Goal: Task Accomplishment & Management: Manage account settings

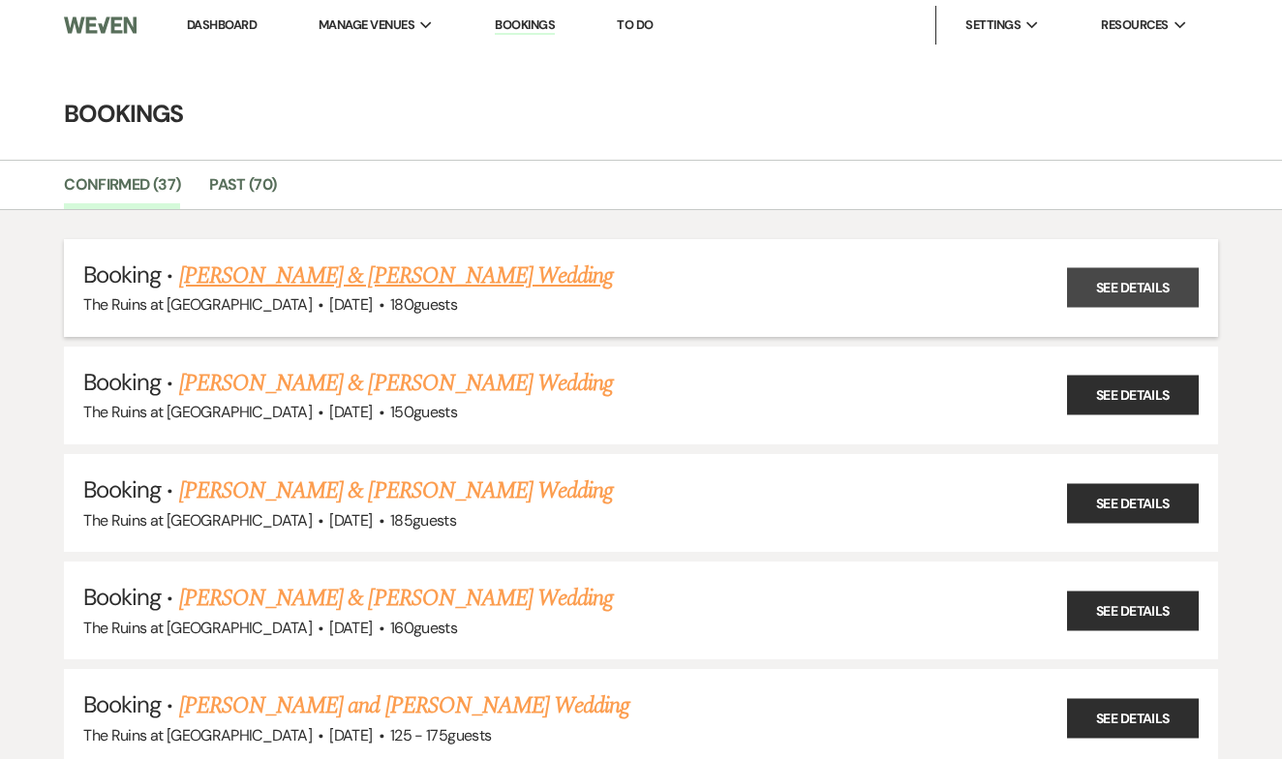
click at [1153, 282] on link "See Details" at bounding box center [1133, 288] width 132 height 40
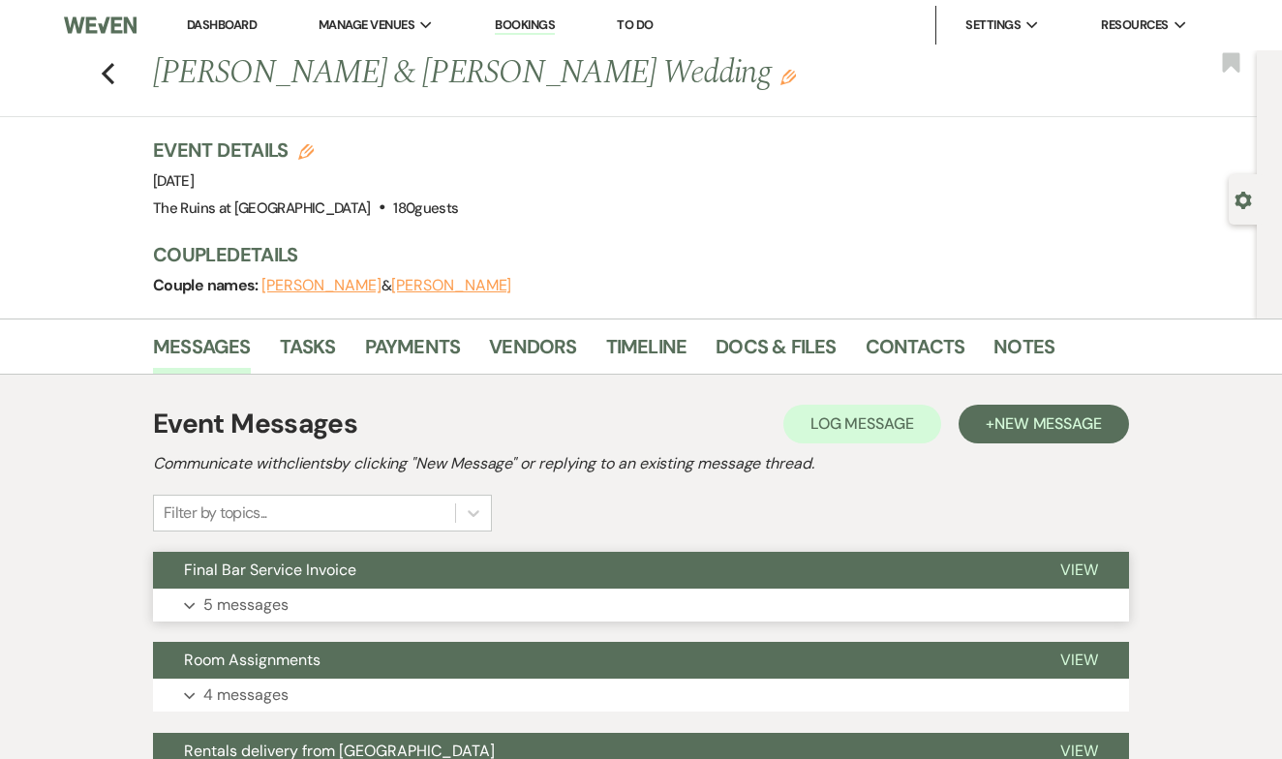
click at [1074, 570] on span "View" at bounding box center [1079, 569] width 38 height 20
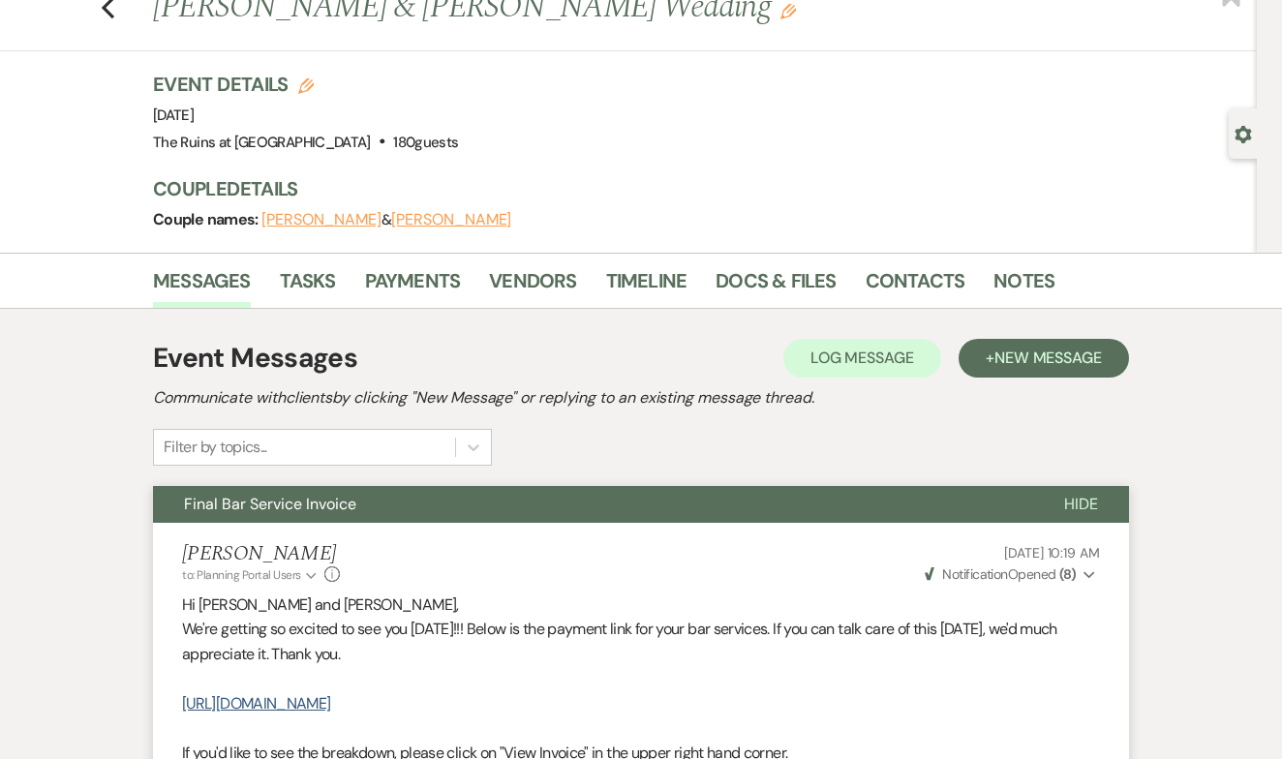
scroll to position [63, 0]
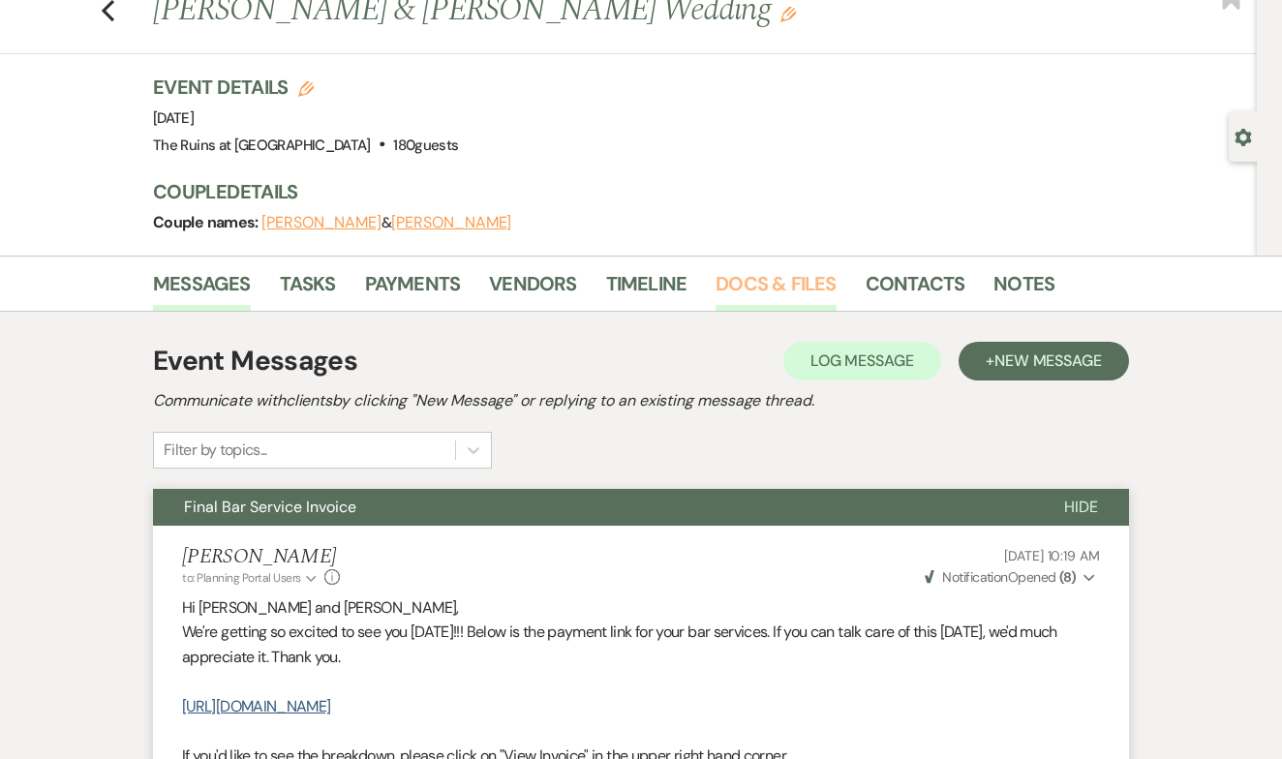
click at [790, 278] on link "Docs & Files" at bounding box center [775, 289] width 120 height 43
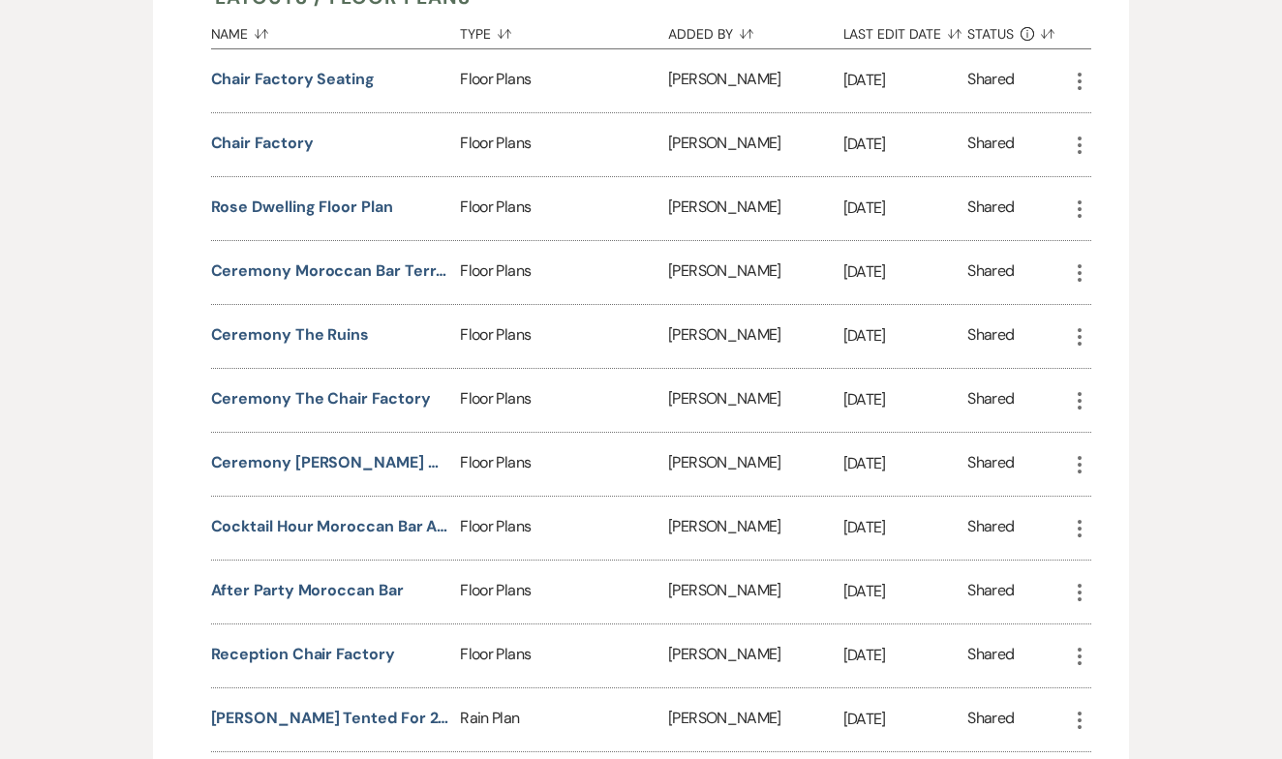
scroll to position [2305, 0]
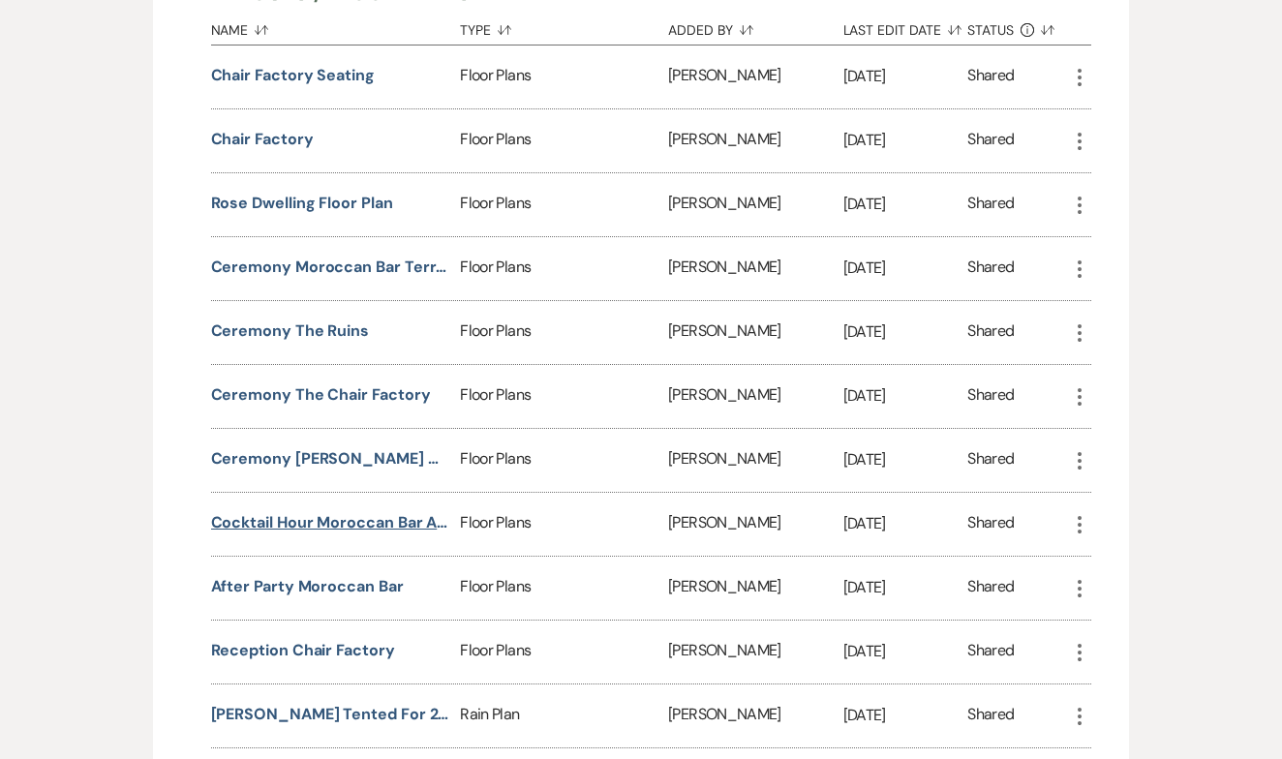
click at [408, 517] on button "Cocktail hour Moroccan Bar and Terrace" at bounding box center [332, 522] width 242 height 23
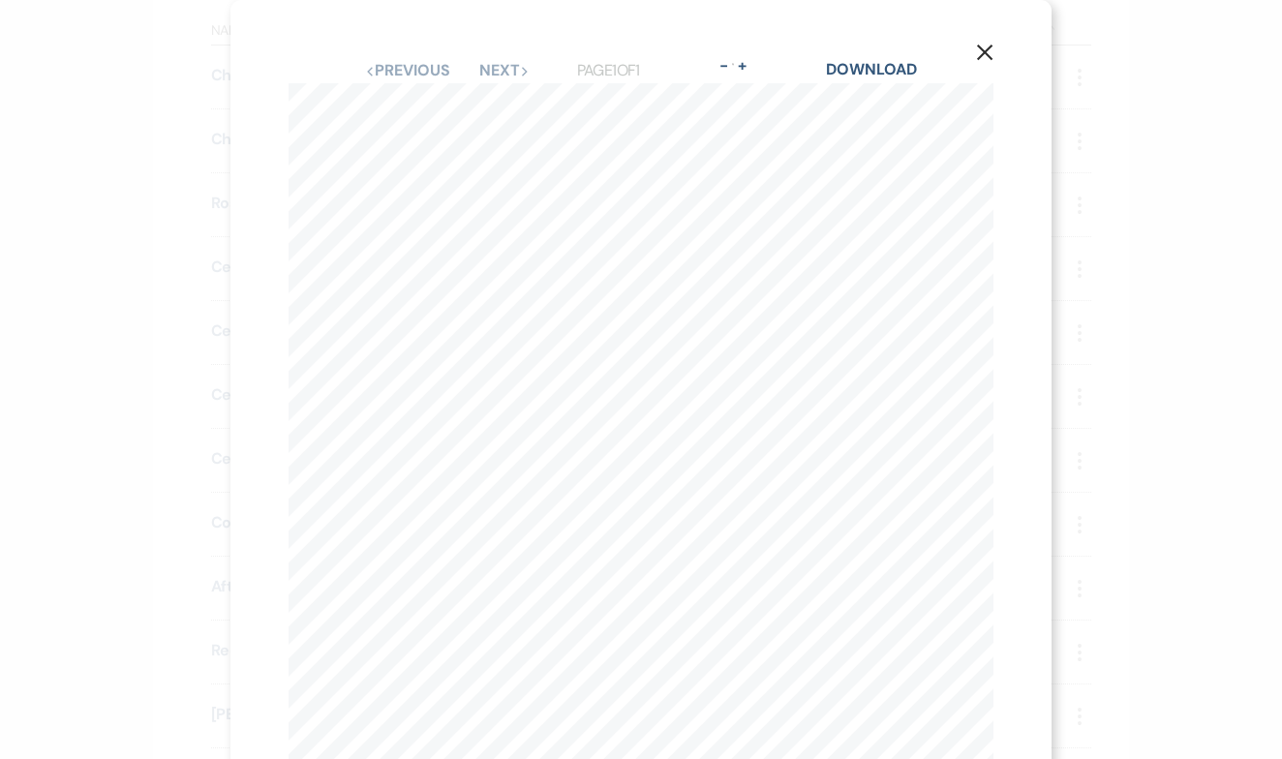
click at [983, 52] on use "button" at bounding box center [984, 52] width 15 height 15
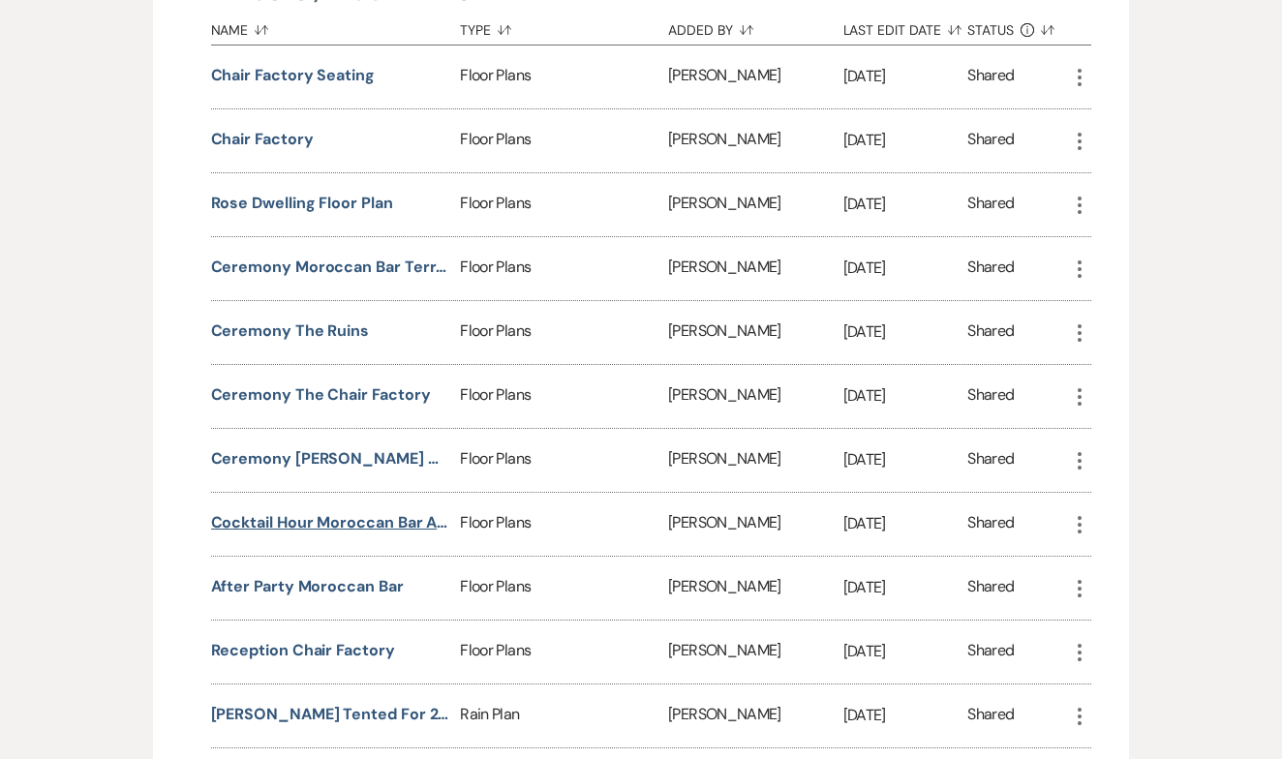
scroll to position [2308, 0]
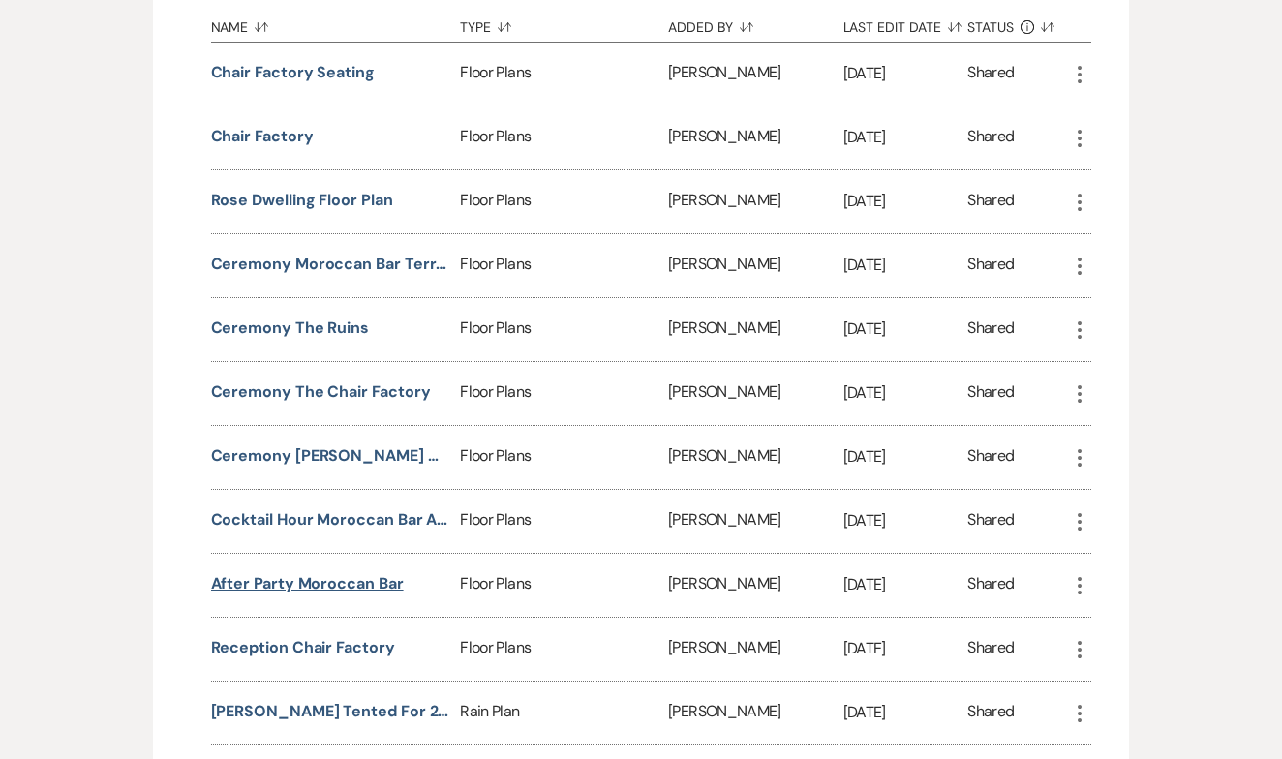
click at [358, 579] on button "After Party Moroccan Bar" at bounding box center [307, 583] width 193 height 23
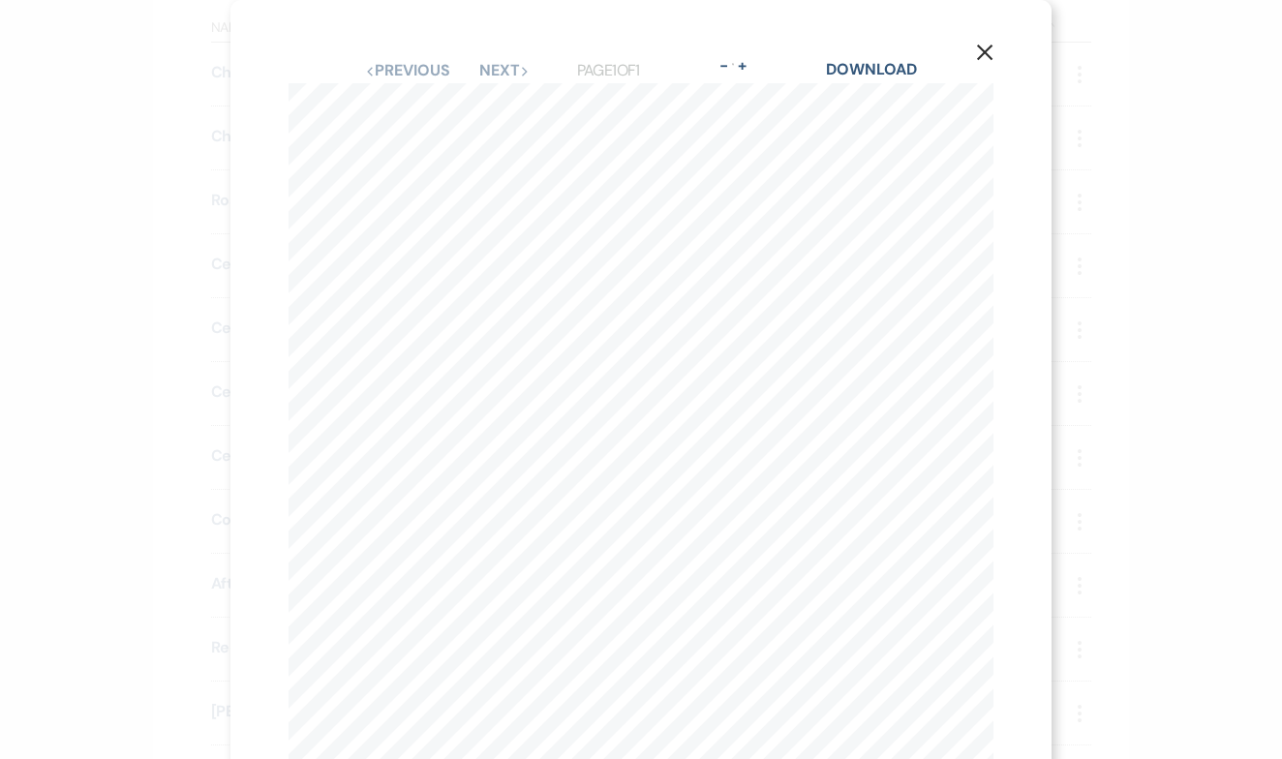
click at [982, 47] on icon "X" at bounding box center [984, 52] width 17 height 17
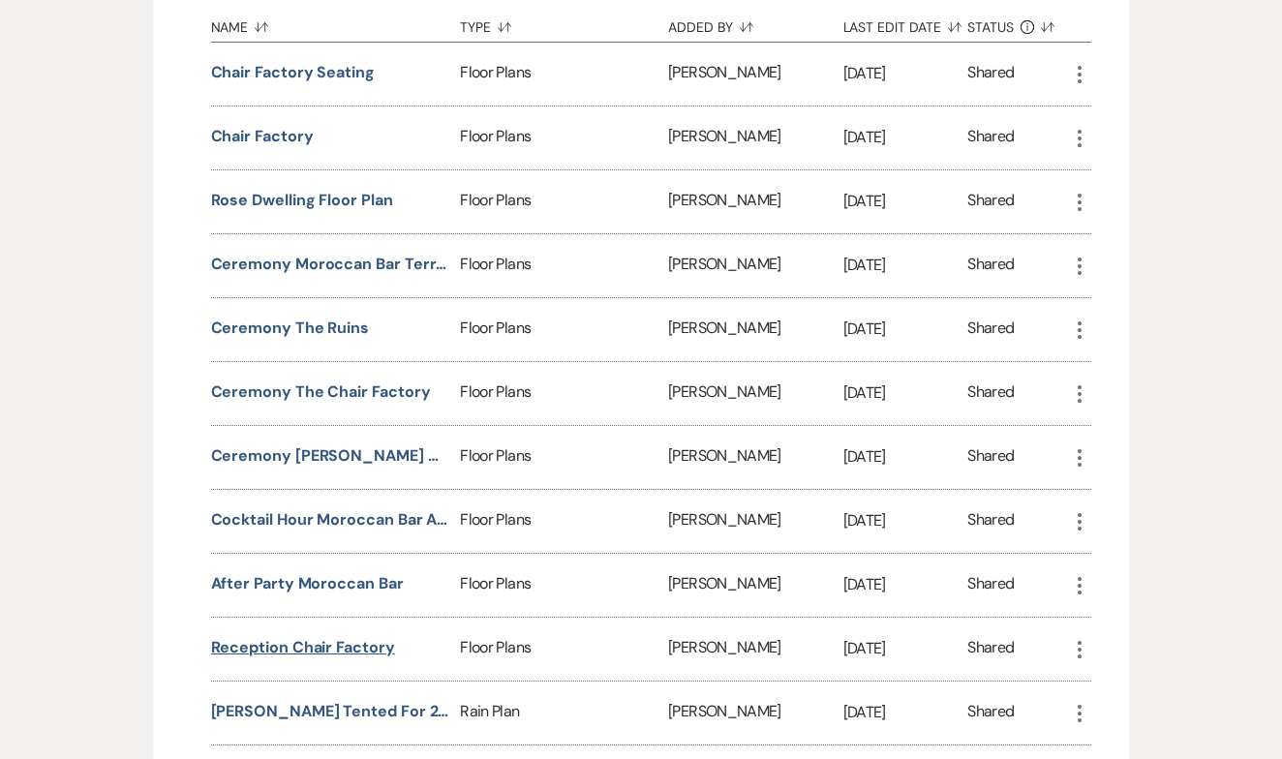
click at [359, 644] on button "Reception Chair Factory" at bounding box center [303, 647] width 184 height 23
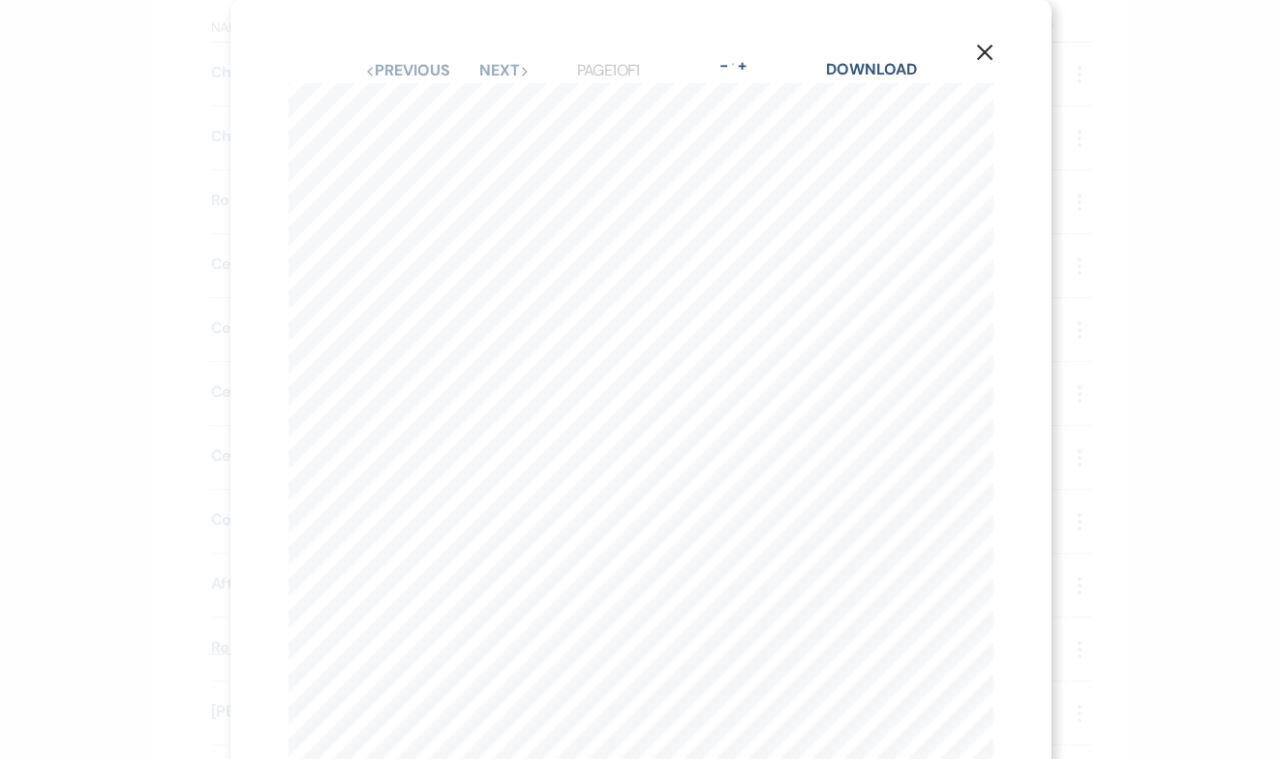
scroll to position [0, 149]
click at [981, 52] on icon "X" at bounding box center [984, 52] width 17 height 17
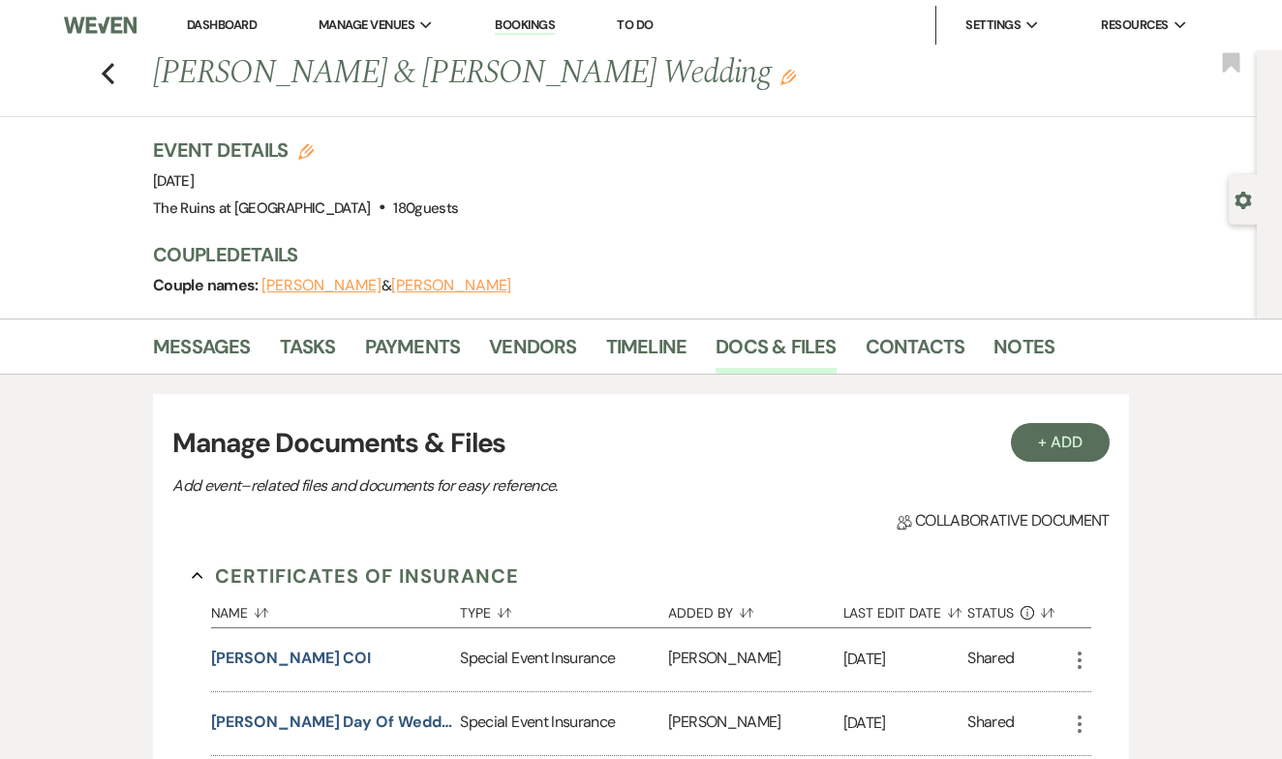
scroll to position [0, 0]
click at [104, 75] on use "button" at bounding box center [108, 73] width 13 height 21
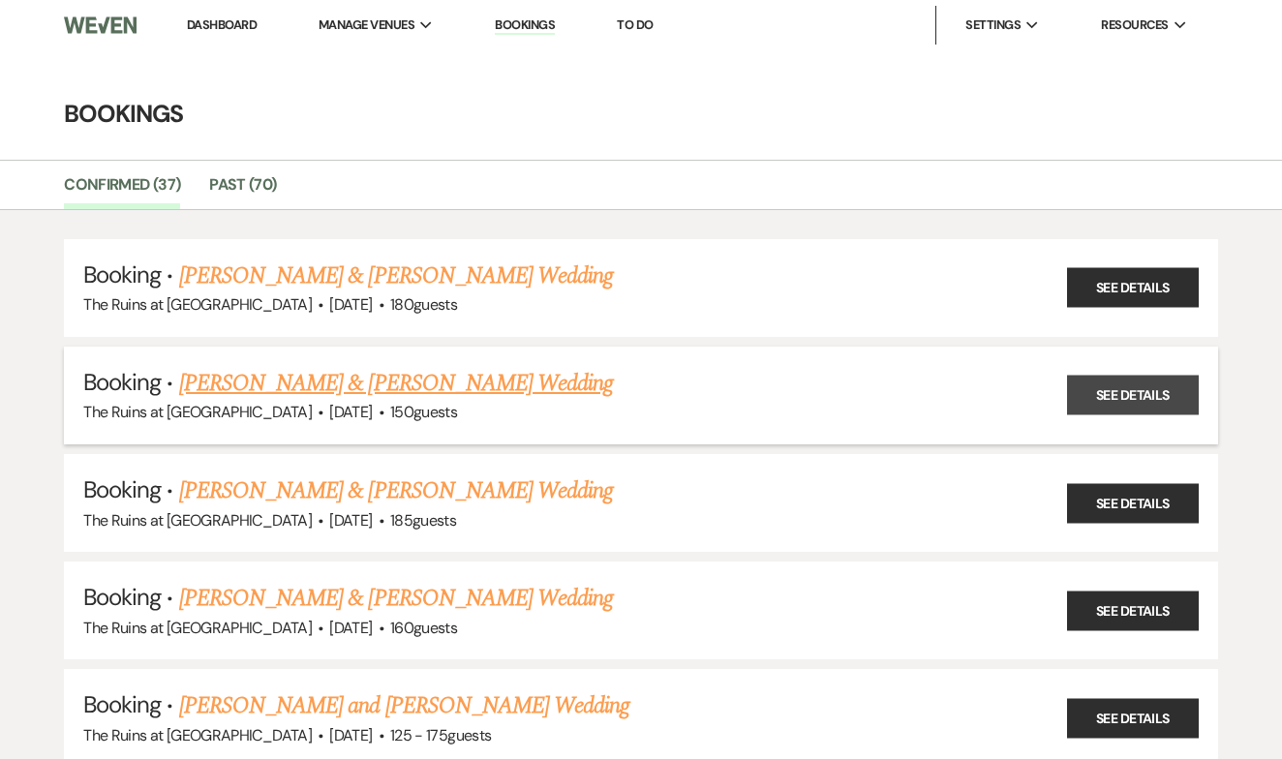
click at [1116, 382] on link "See Details" at bounding box center [1133, 396] width 132 height 40
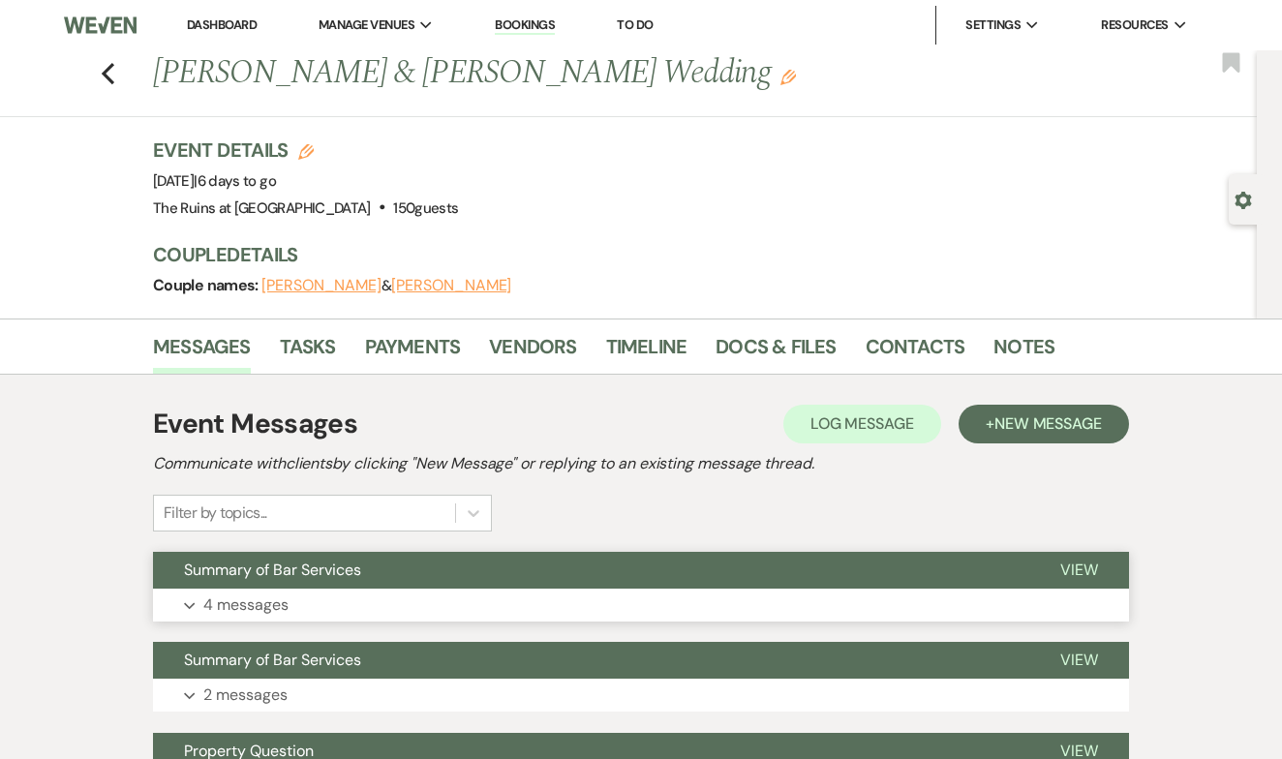
click at [1072, 566] on span "View" at bounding box center [1079, 569] width 38 height 20
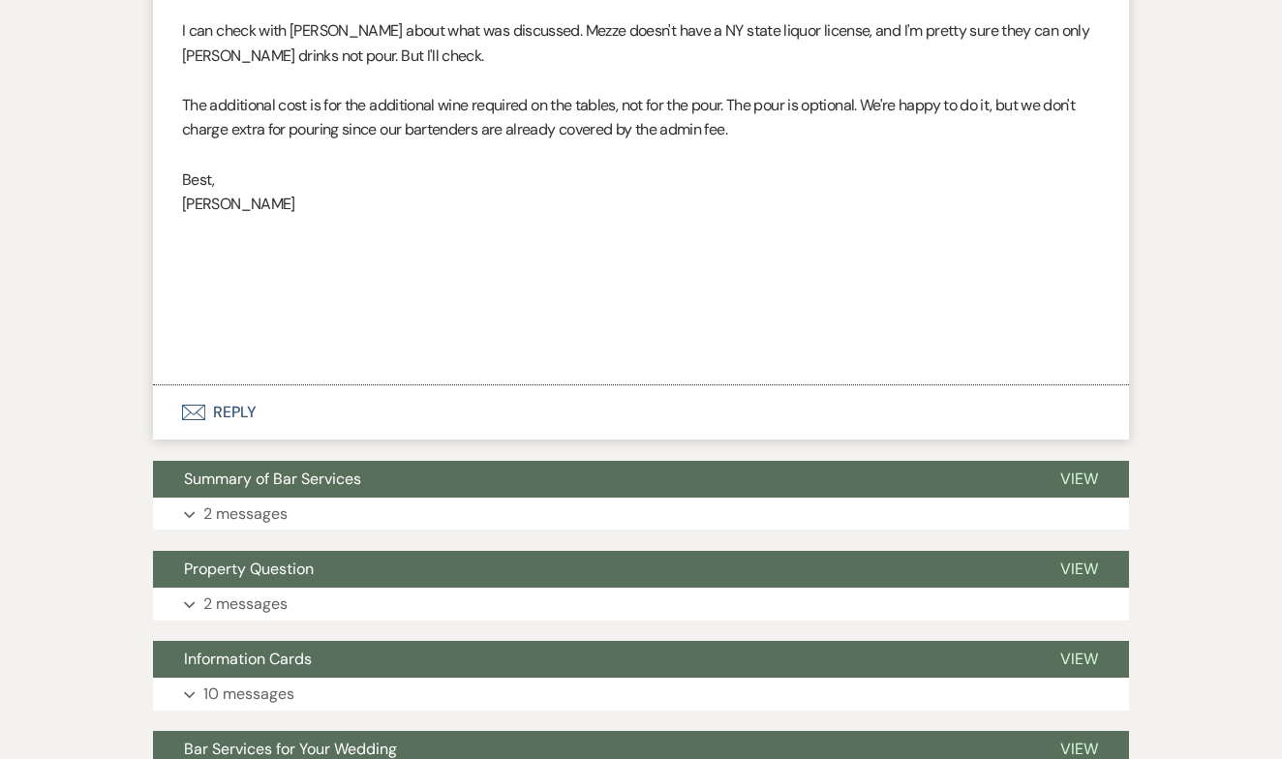
scroll to position [2302, 0]
click at [1083, 469] on span "View" at bounding box center [1079, 479] width 38 height 20
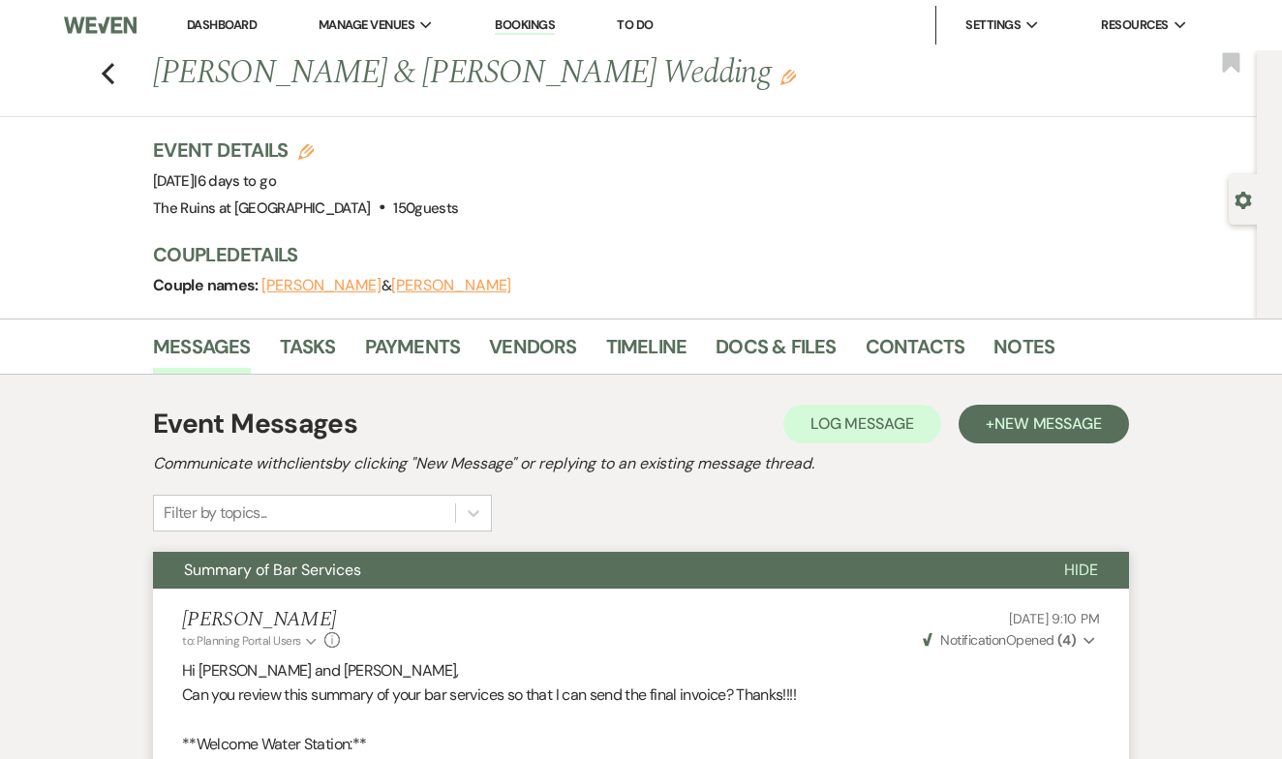
scroll to position [0, 0]
click at [111, 76] on icon "Previous" at bounding box center [108, 73] width 15 height 23
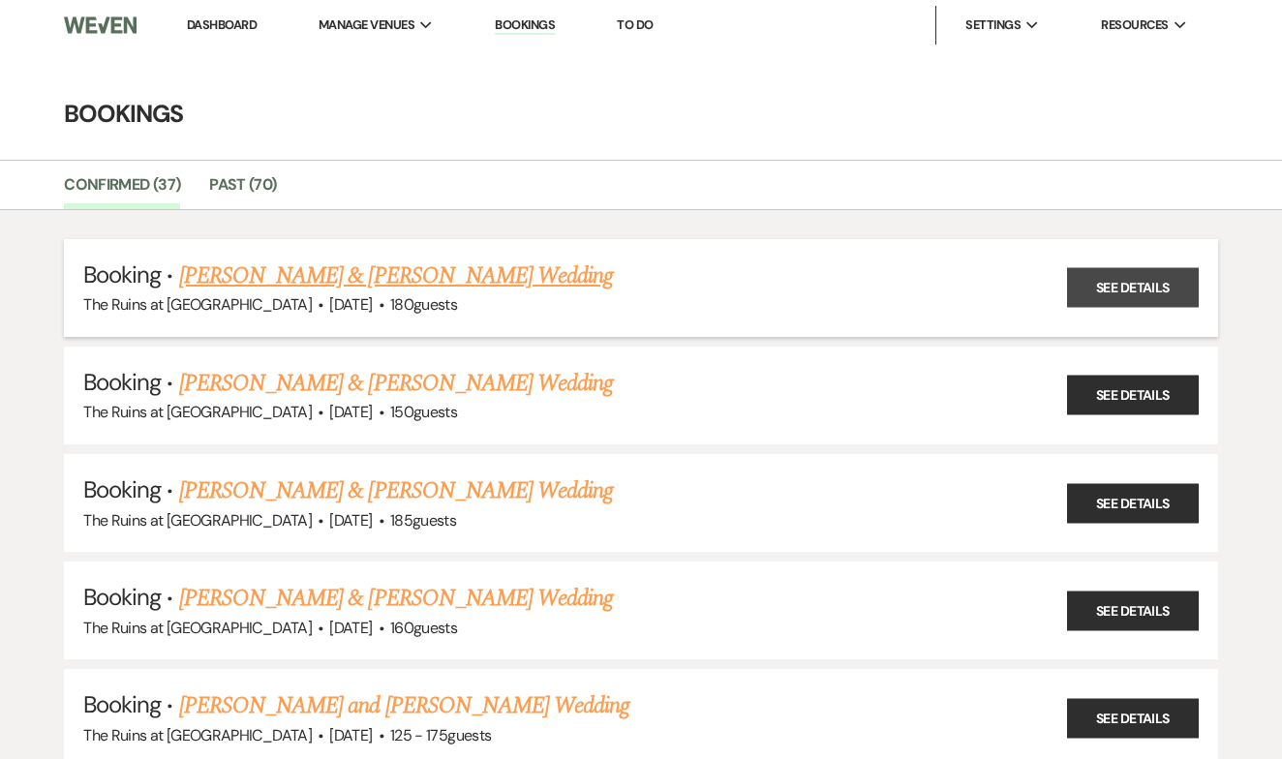
click at [1108, 285] on link "See Details" at bounding box center [1133, 288] width 132 height 40
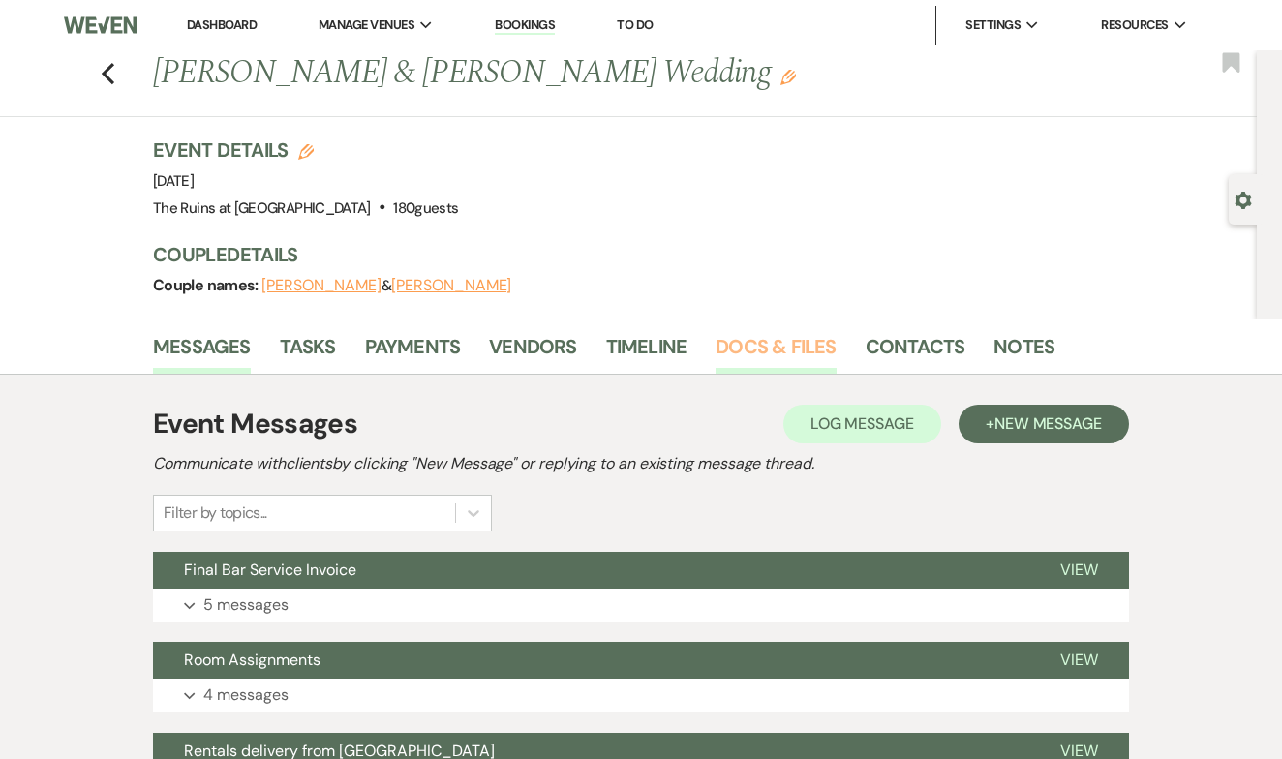
click at [784, 345] on link "Docs & Files" at bounding box center [775, 352] width 120 height 43
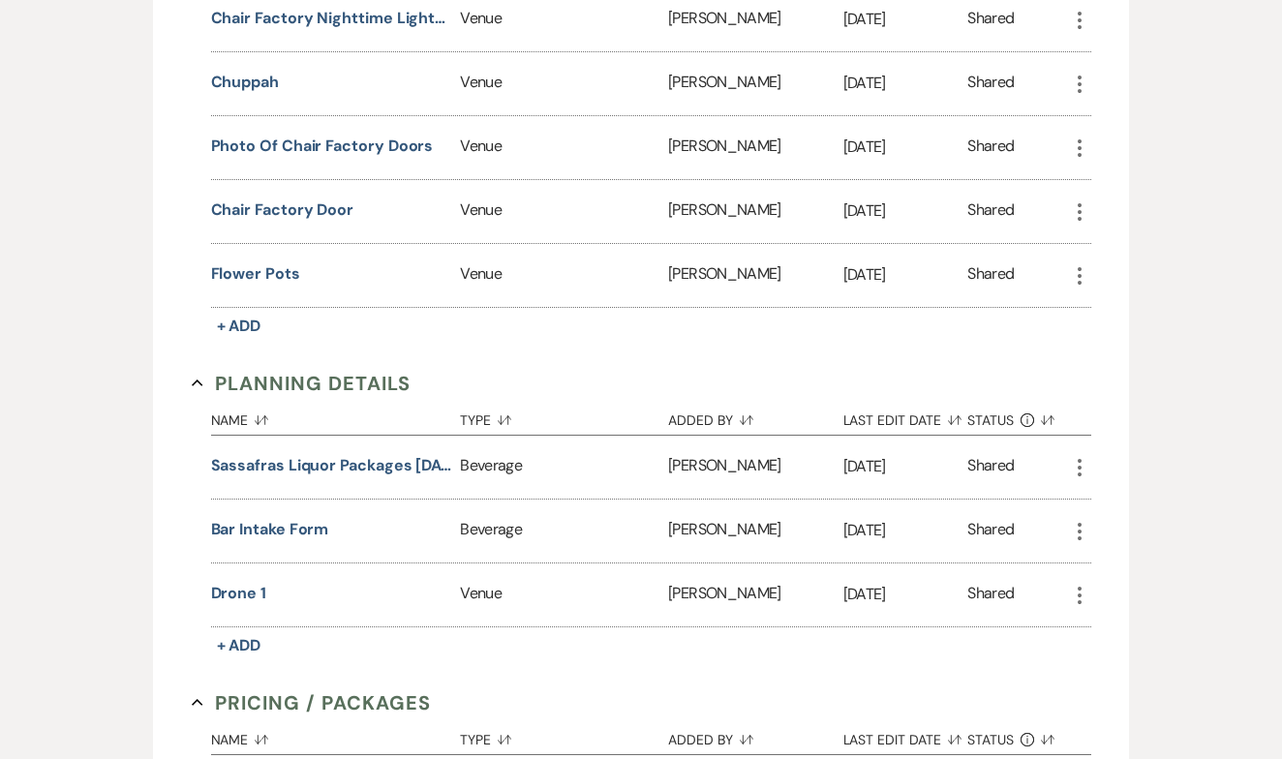
scroll to position [4021, 0]
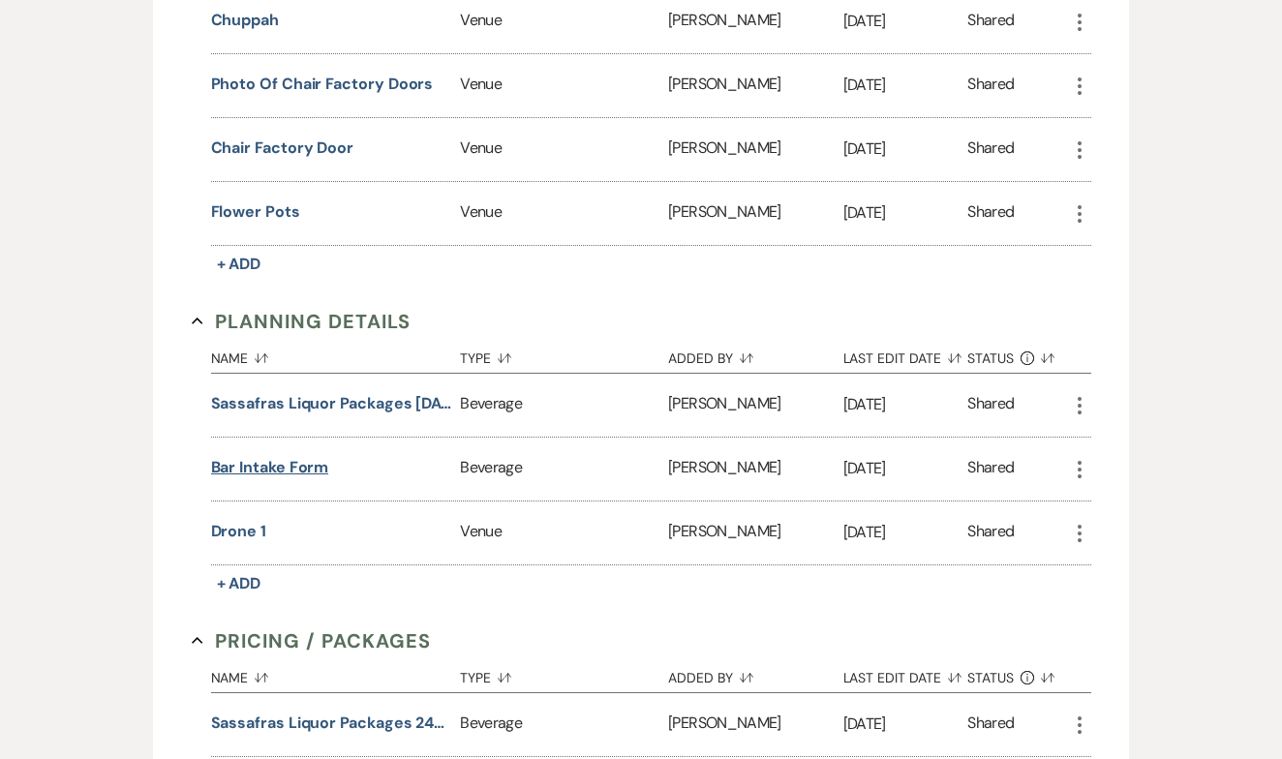
click at [305, 469] on button "Bar Intake Form" at bounding box center [270, 467] width 118 height 23
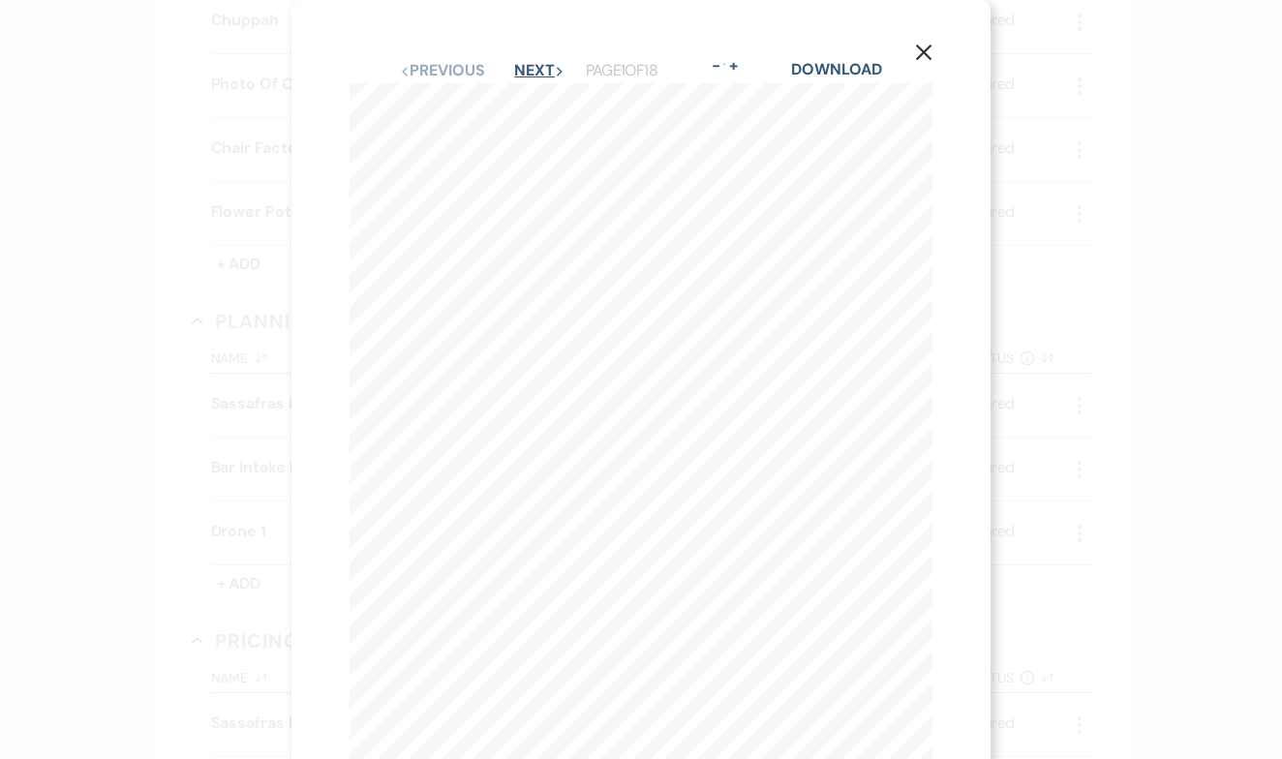
click at [519, 66] on button "Next Next" at bounding box center [539, 70] width 50 height 15
click at [519, 68] on button "Next Next" at bounding box center [538, 70] width 50 height 15
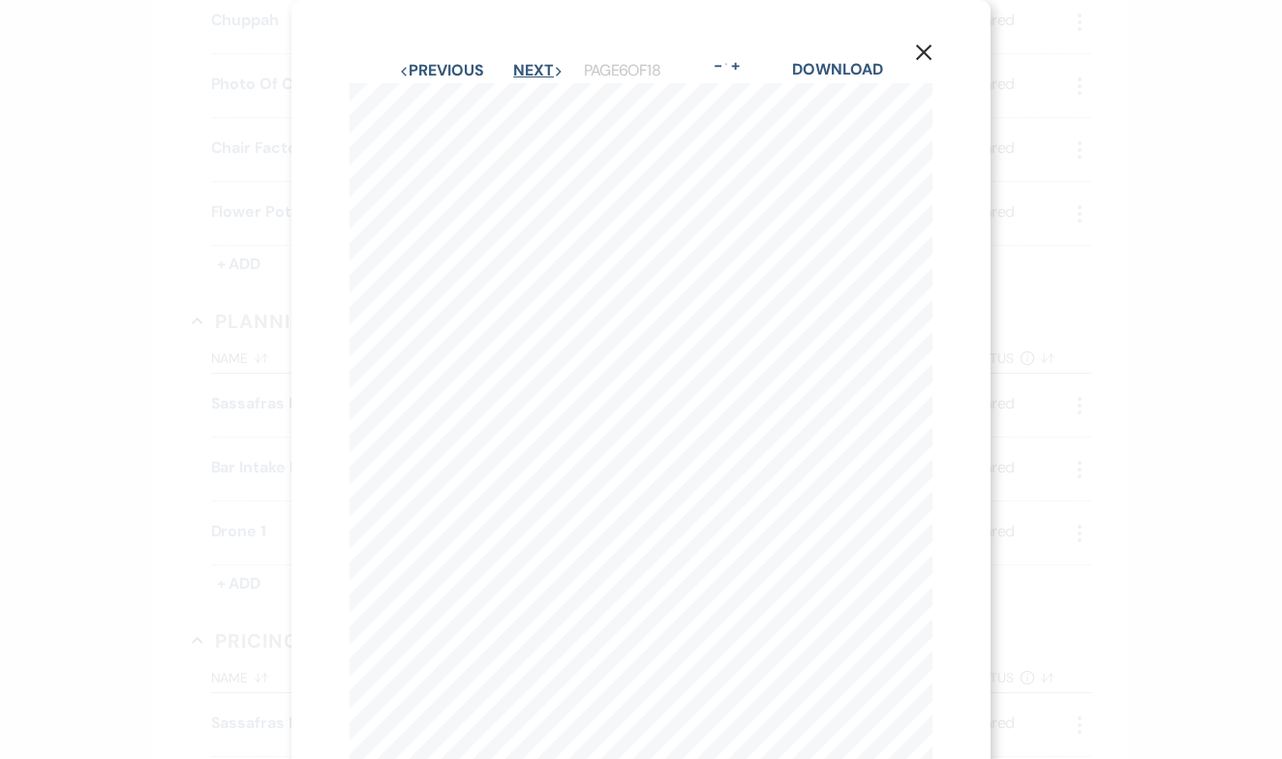
click at [519, 68] on button "Next Next" at bounding box center [538, 70] width 50 height 15
click at [519, 69] on button "Next Next" at bounding box center [537, 70] width 50 height 15
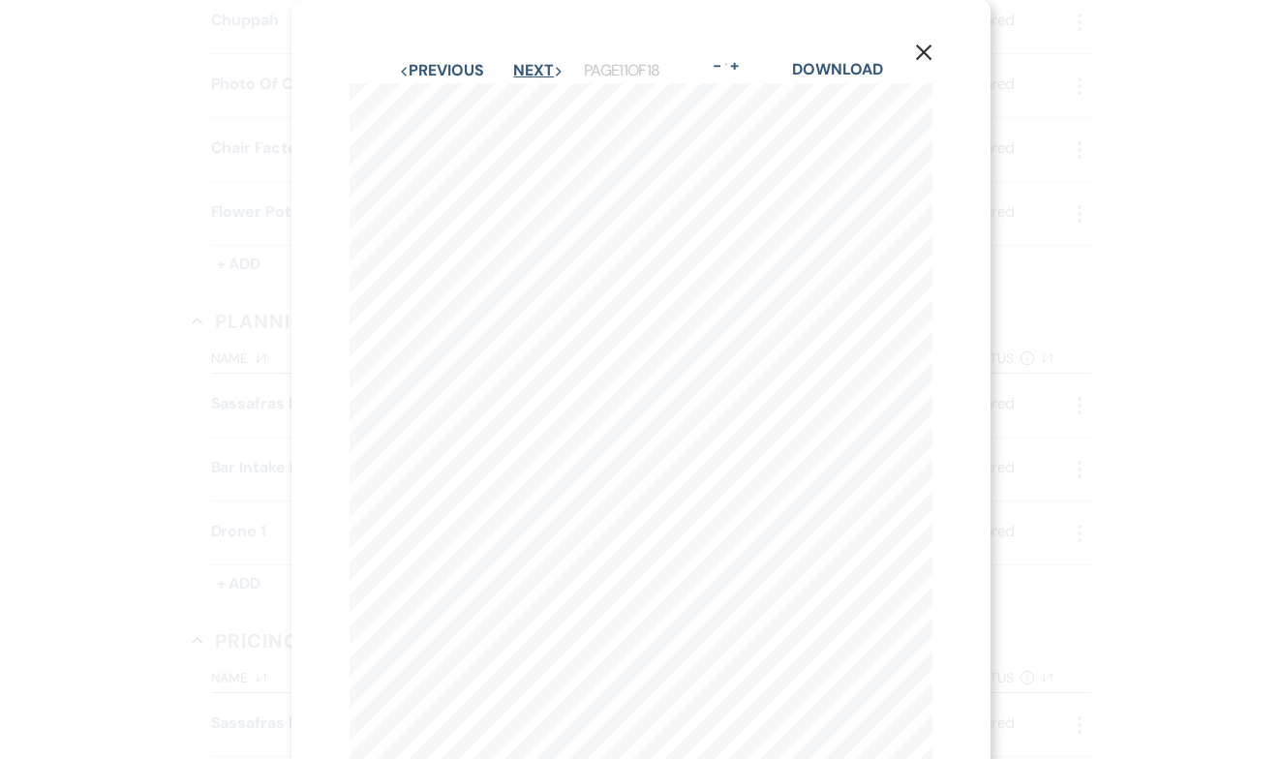
click at [519, 69] on button "Next Next" at bounding box center [538, 70] width 50 height 15
click at [519, 69] on button "Next Next" at bounding box center [537, 70] width 50 height 15
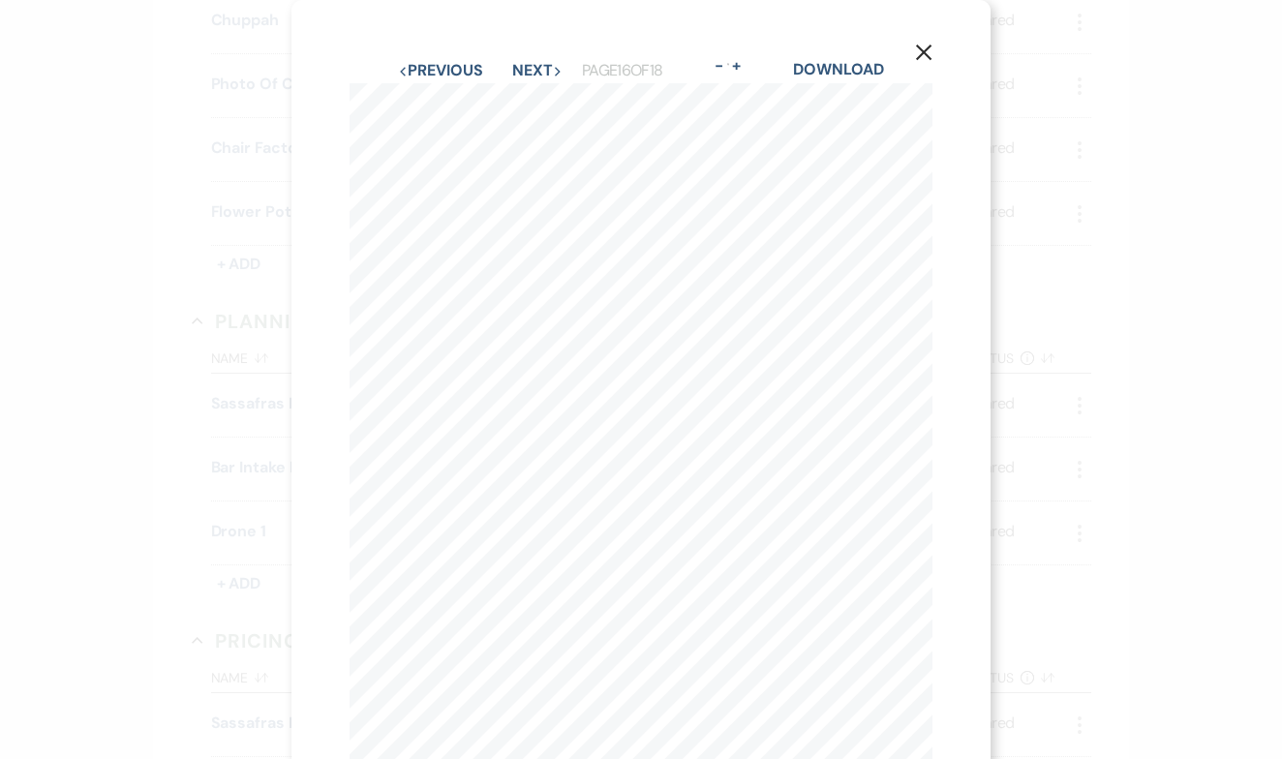
click at [924, 54] on use "button" at bounding box center [923, 52] width 15 height 15
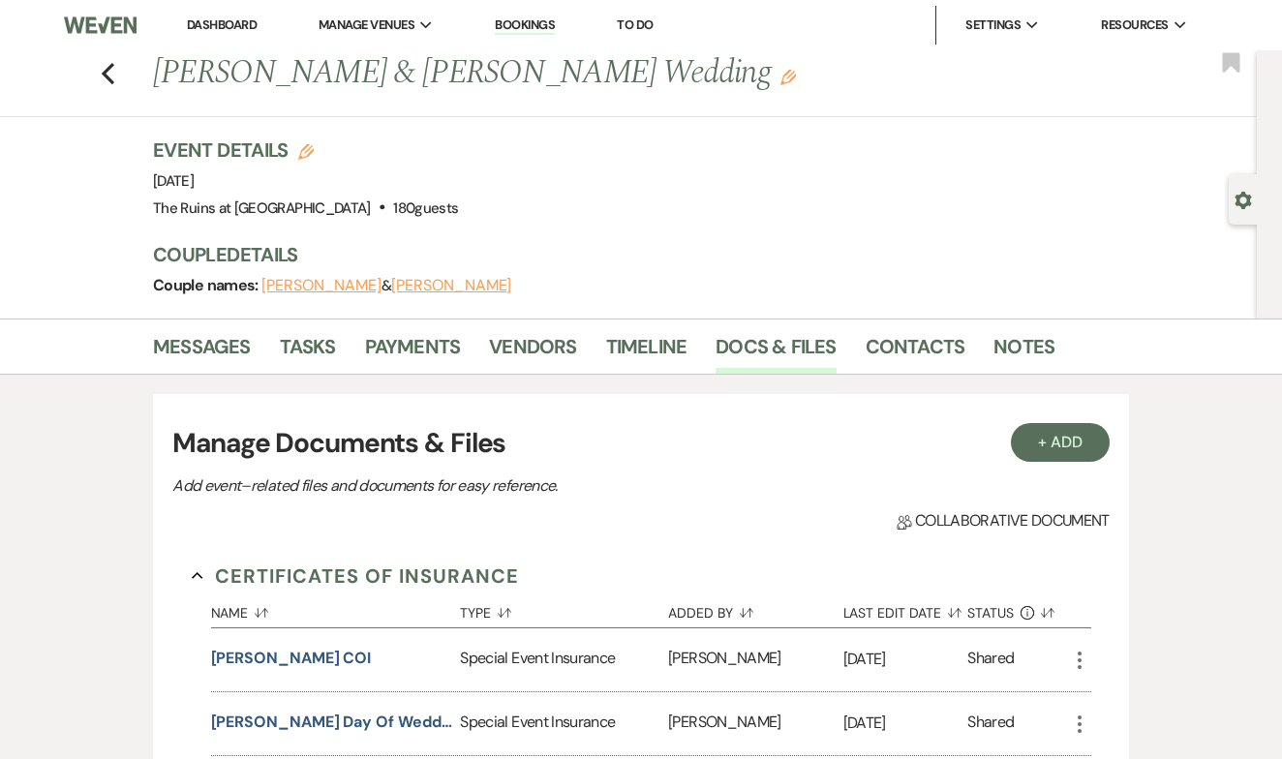
scroll to position [0, 0]
